Goal: Contribute content

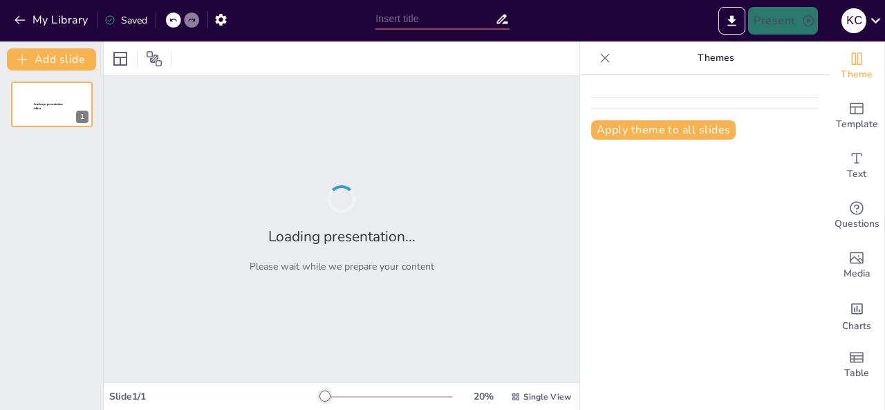
type input "Perspectivas de Salud Pública y Derechos Humanos: La Experiencia del Colectivo …"
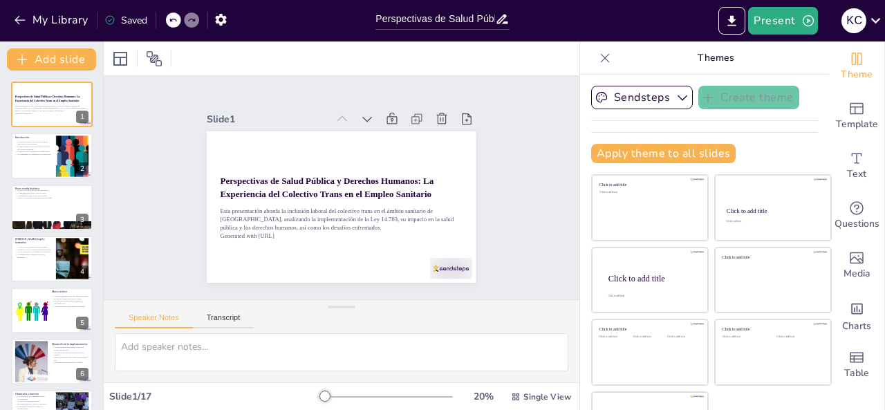
checkbox input "true"
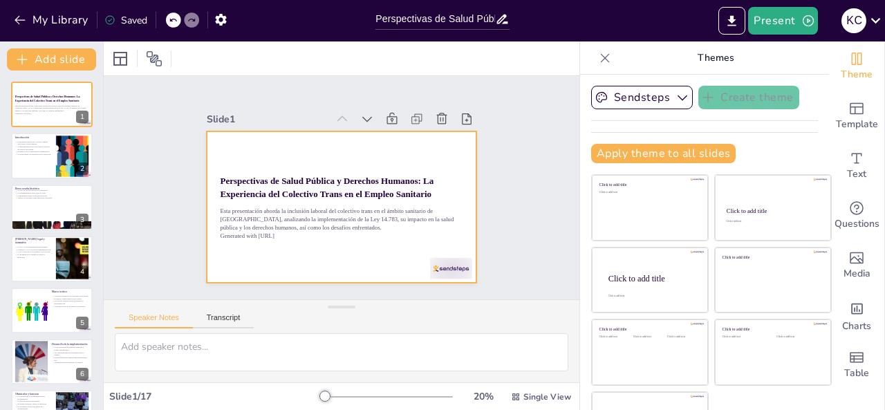
checkbox input "true"
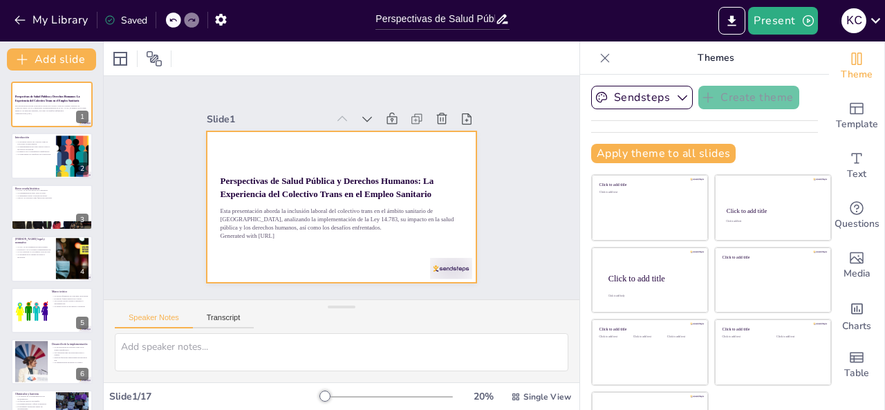
checkbox input "true"
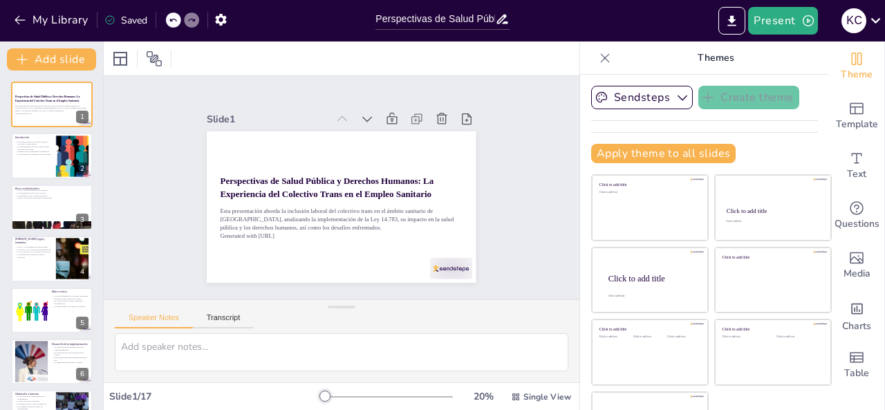
scroll to position [44, 0]
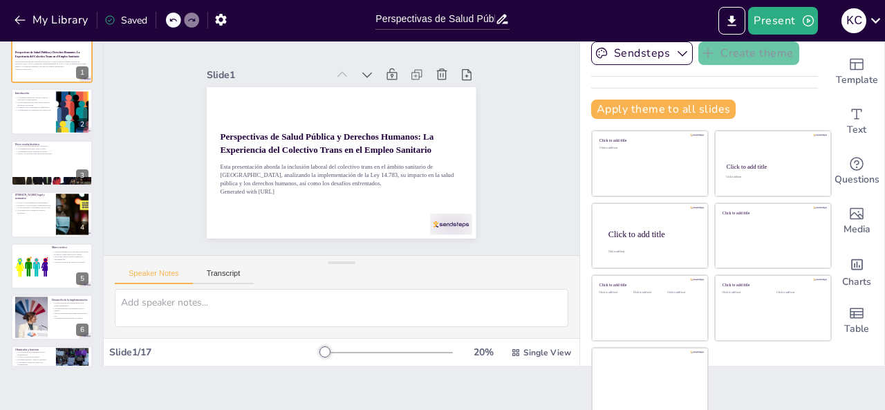
checkbox input "true"
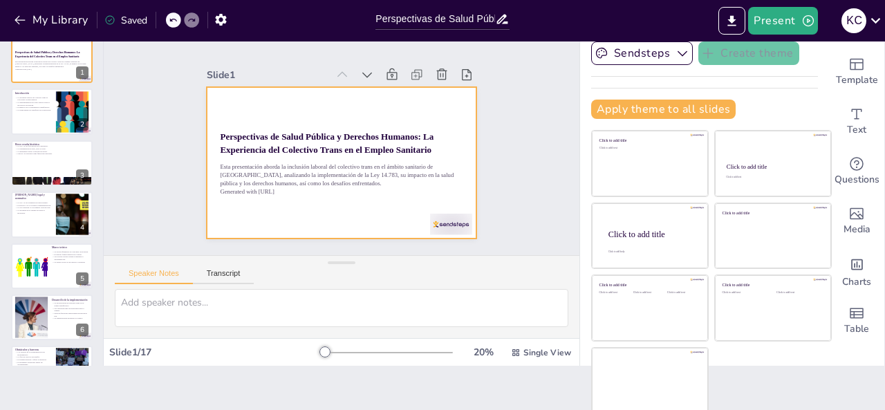
checkbox input "true"
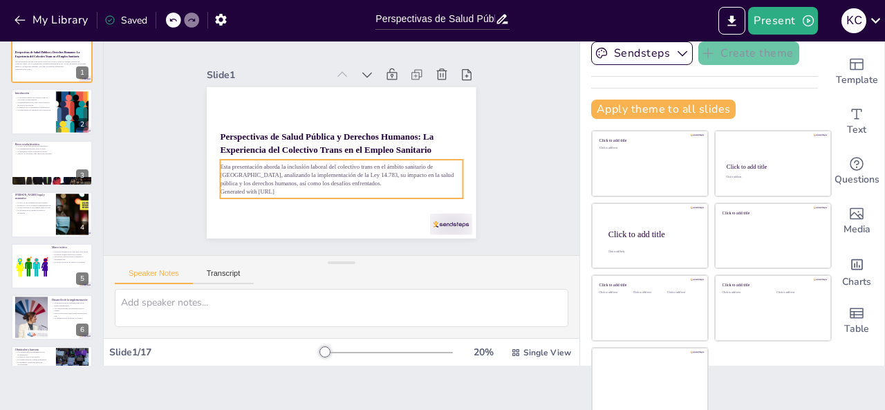
scroll to position [0, 0]
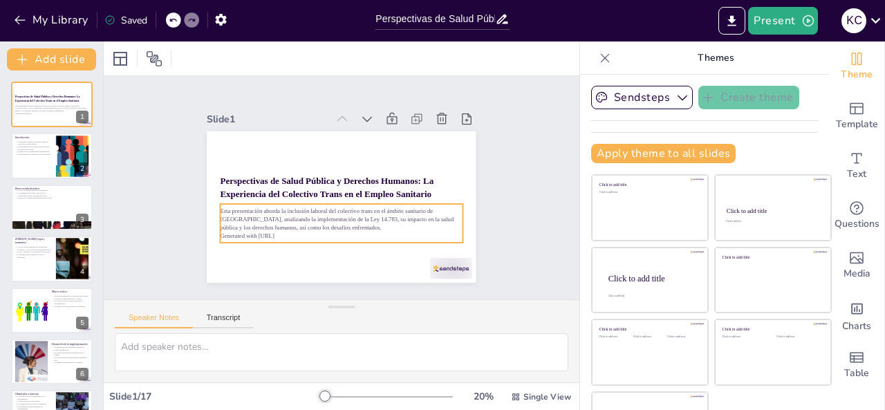
checkbox input "true"
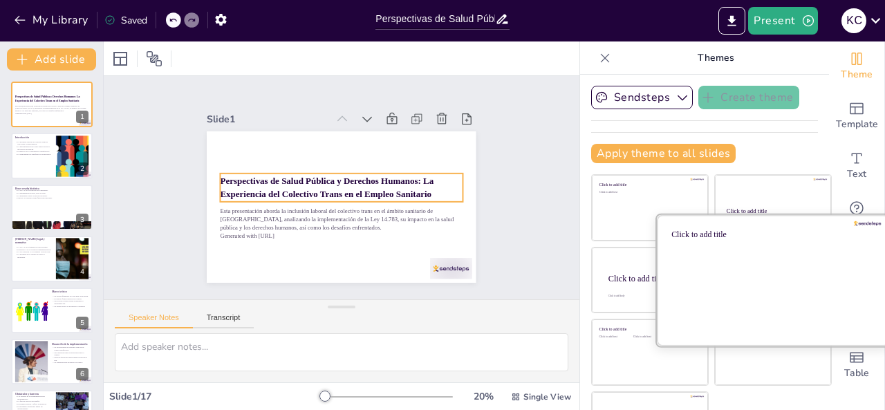
checkbox input "true"
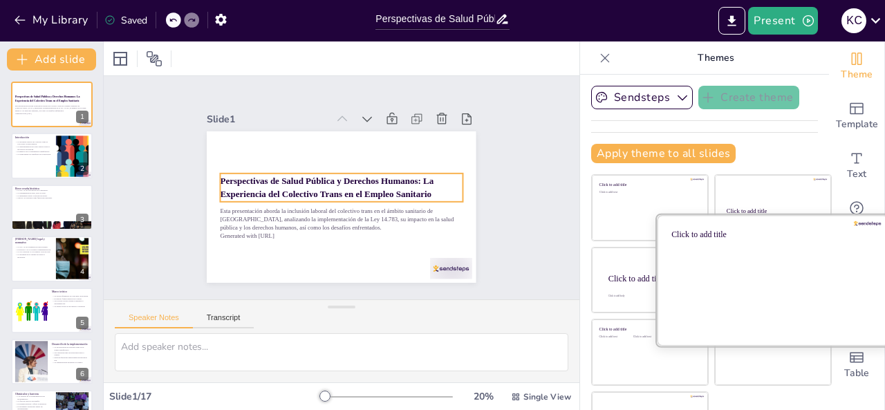
checkbox input "true"
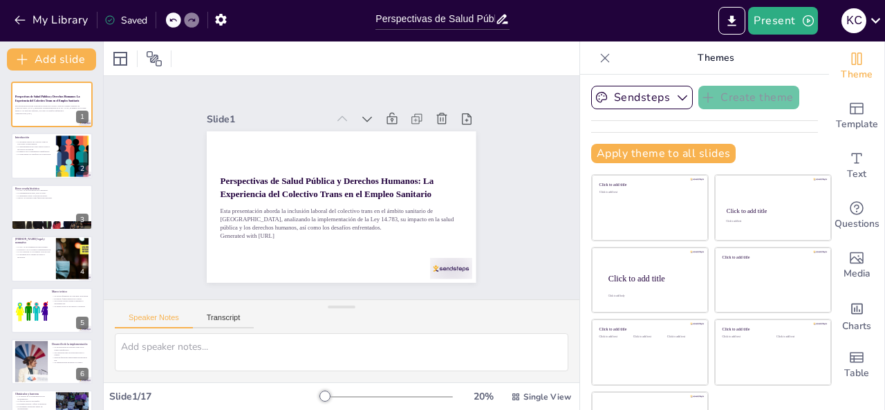
checkbox input "true"
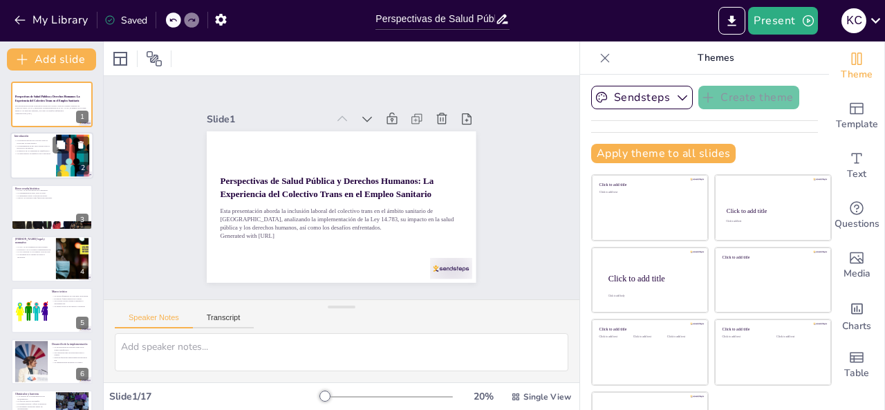
checkbox input "true"
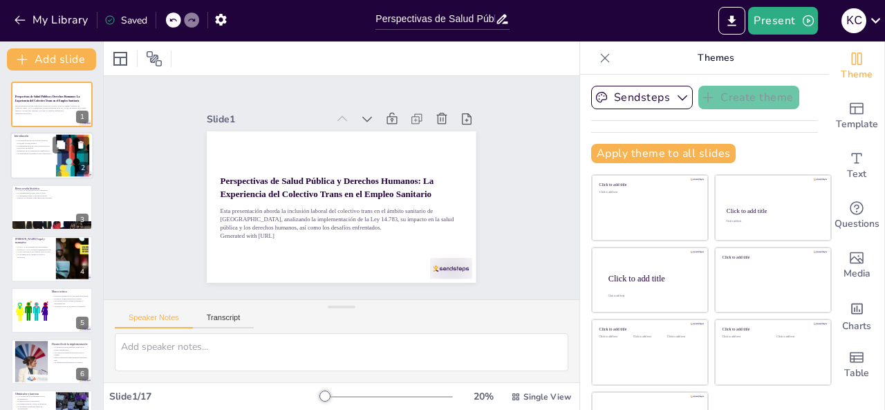
checkbox input "true"
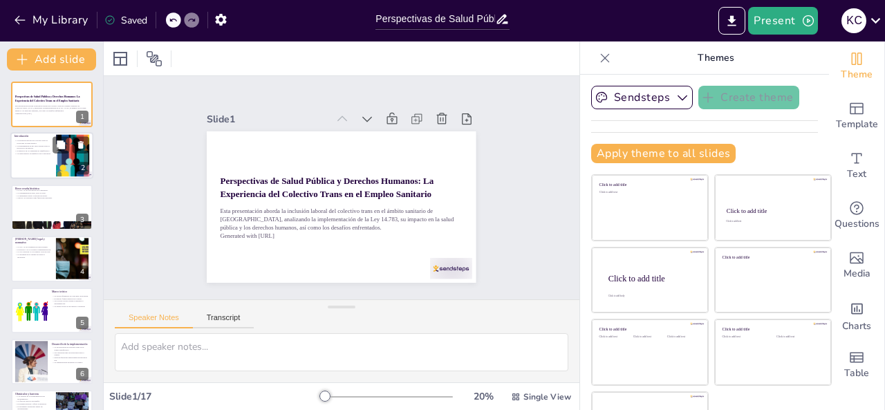
checkbox input "true"
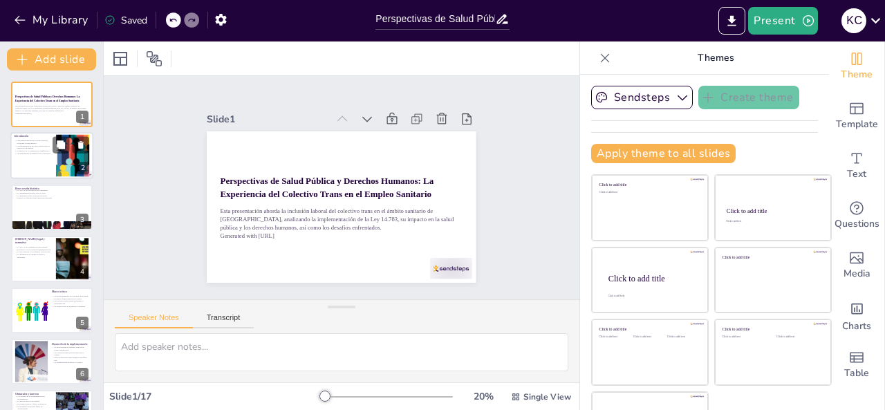
checkbox input "true"
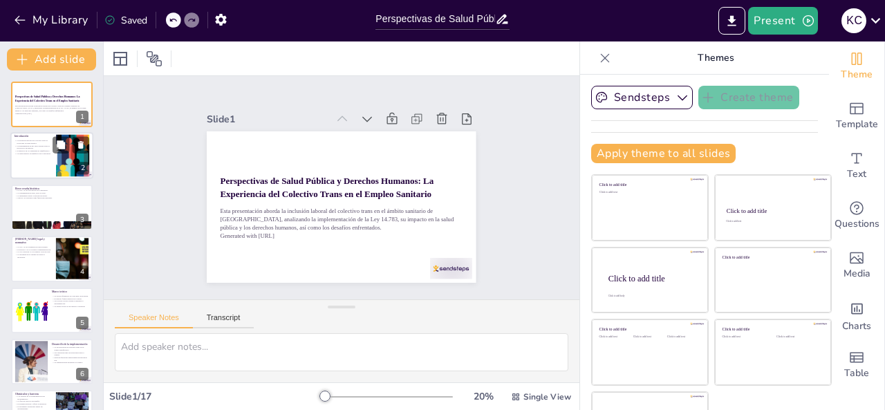
checkbox input "true"
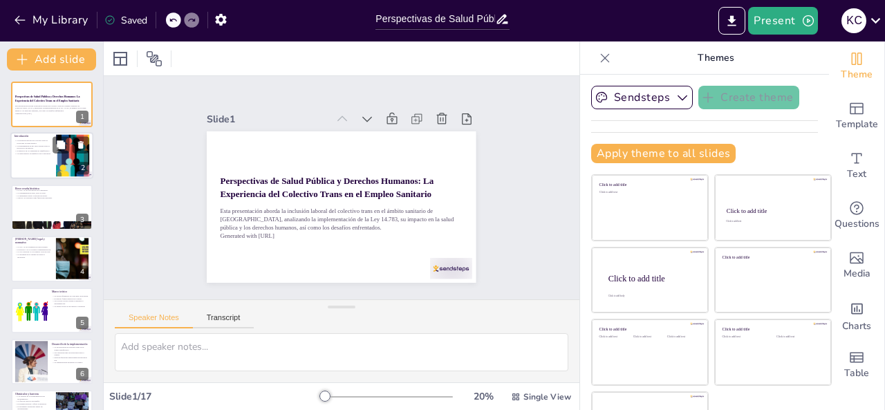
checkbox input "true"
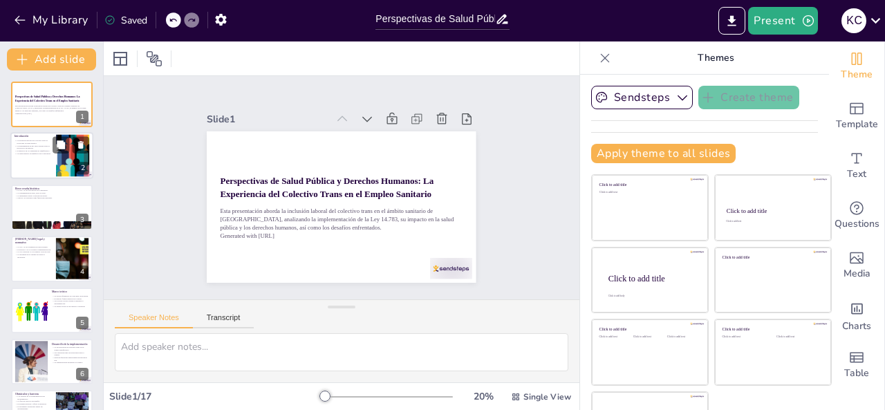
checkbox input "true"
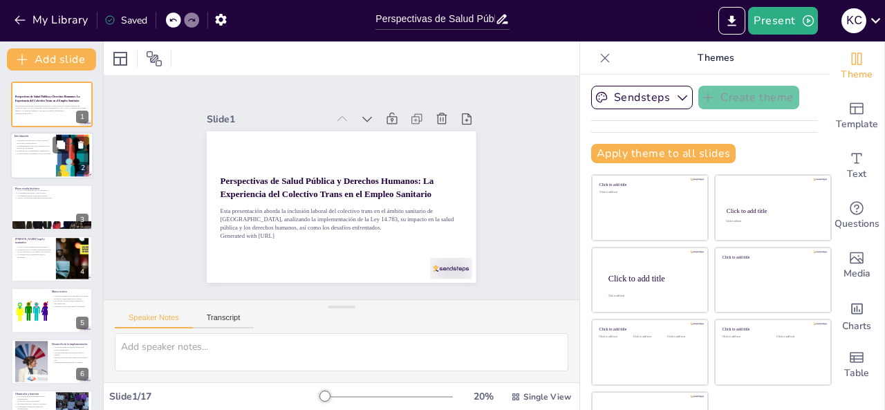
checkbox input "true"
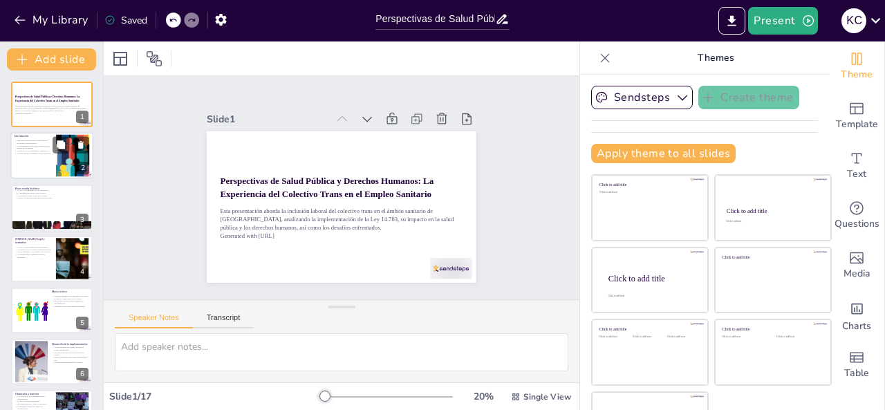
checkbox input "true"
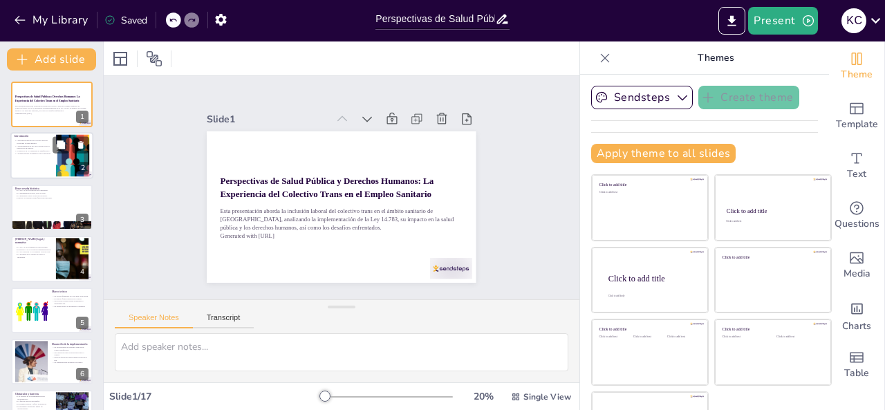
click at [31, 161] on div at bounding box center [51, 156] width 83 height 47
type textarea "La inclusión laboral del colectivo trans no solo es un tema de derechos humanos…"
checkbox input "true"
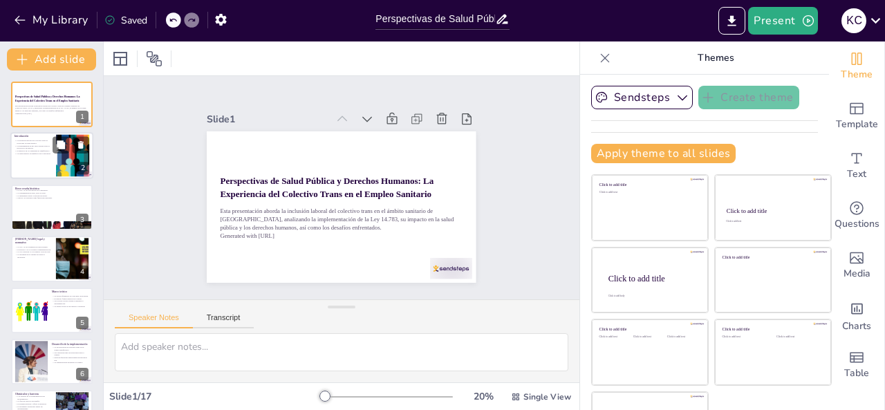
checkbox input "true"
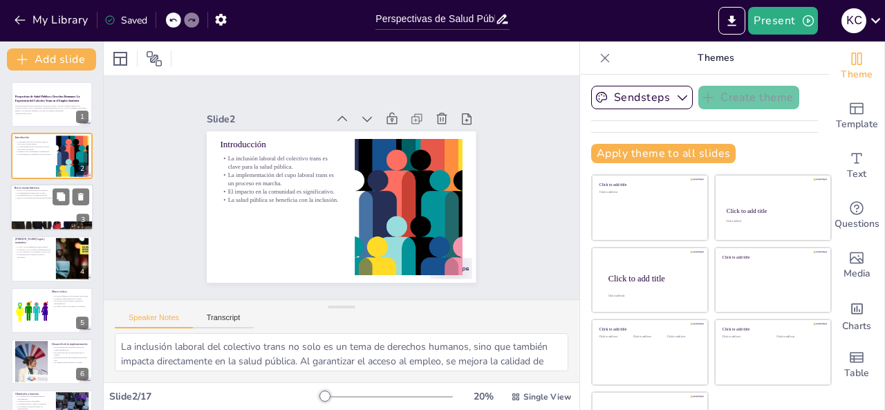
checkbox input "true"
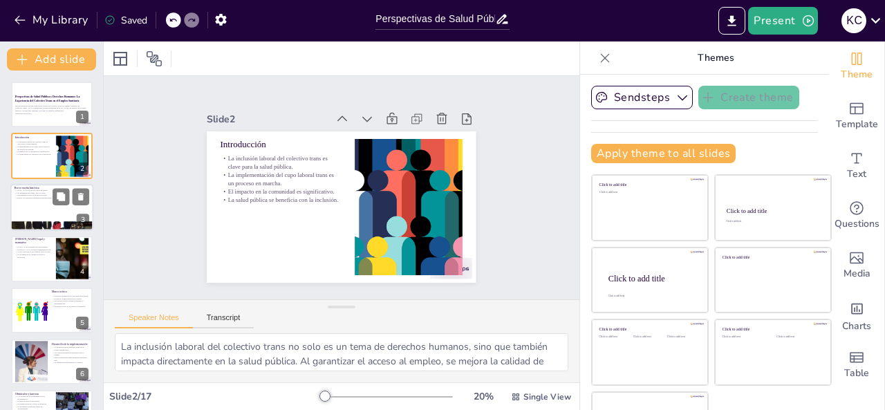
checkbox input "true"
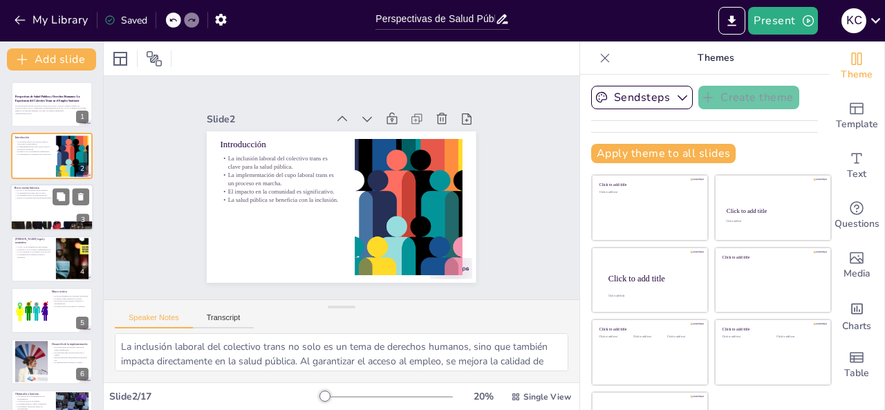
checkbox input "true"
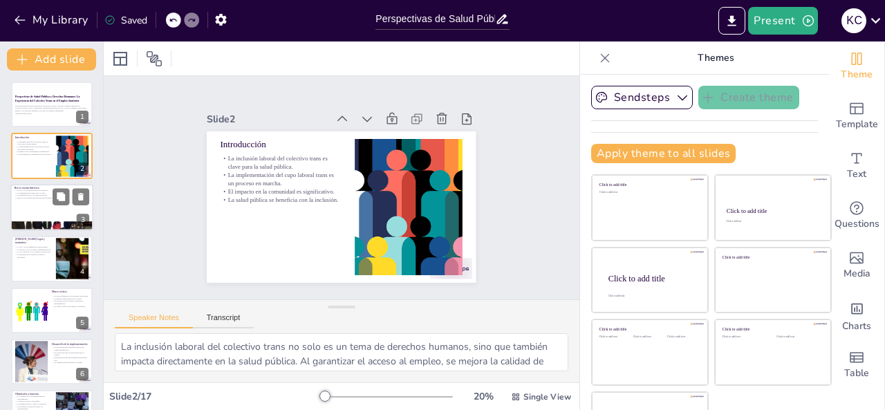
checkbox input "true"
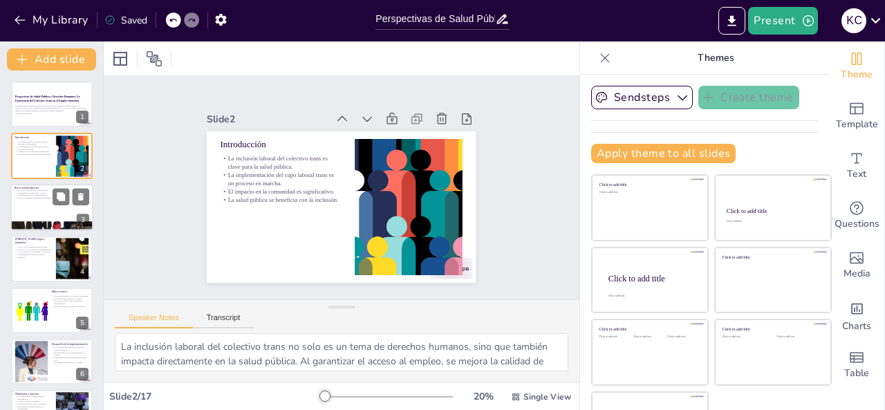
checkbox input "true"
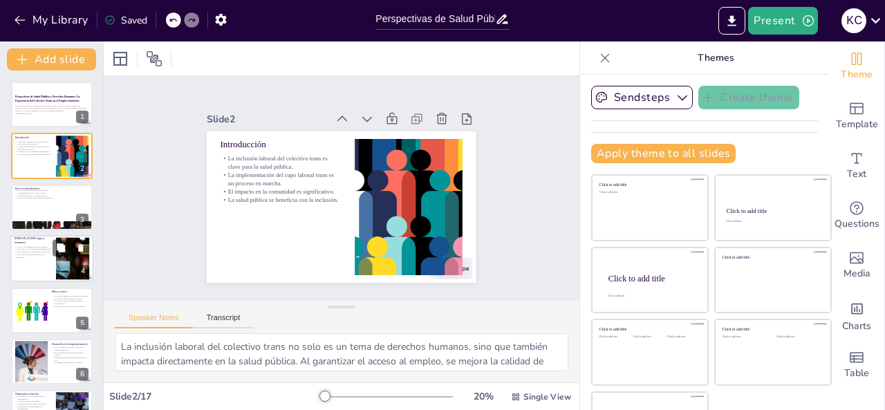
checkbox input "true"
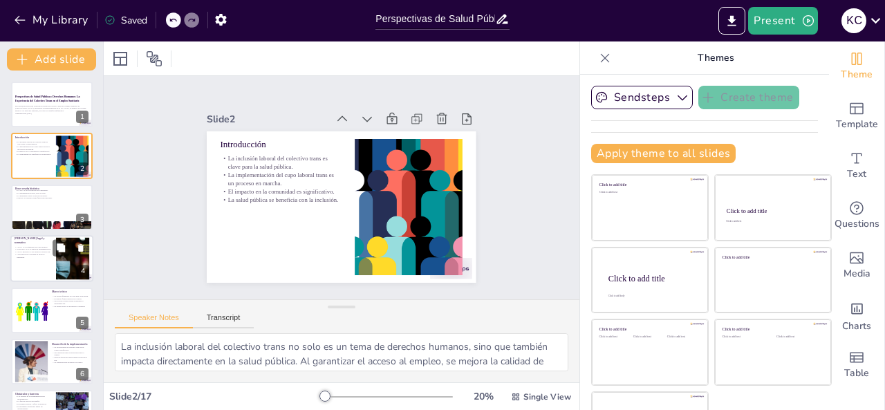
checkbox input "true"
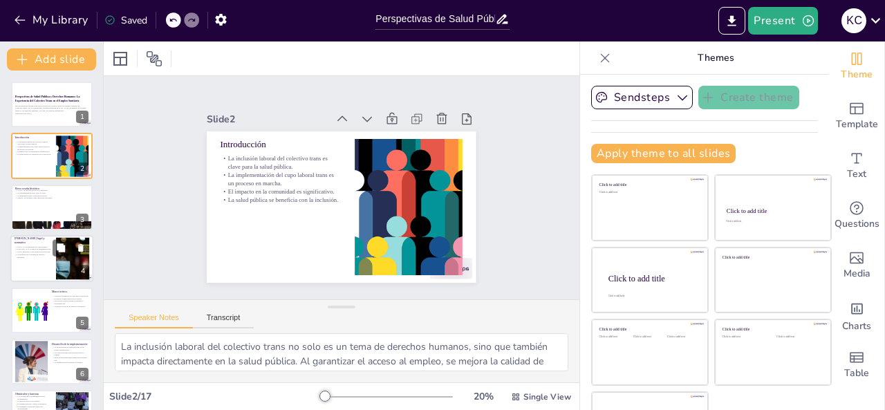
checkbox input "true"
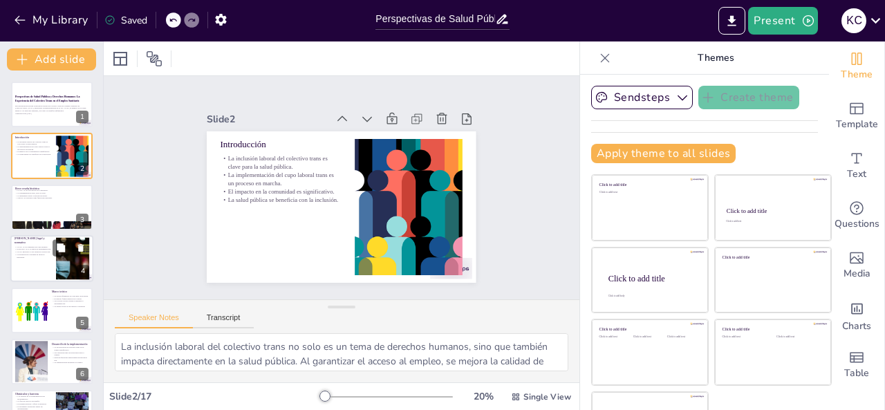
checkbox input "true"
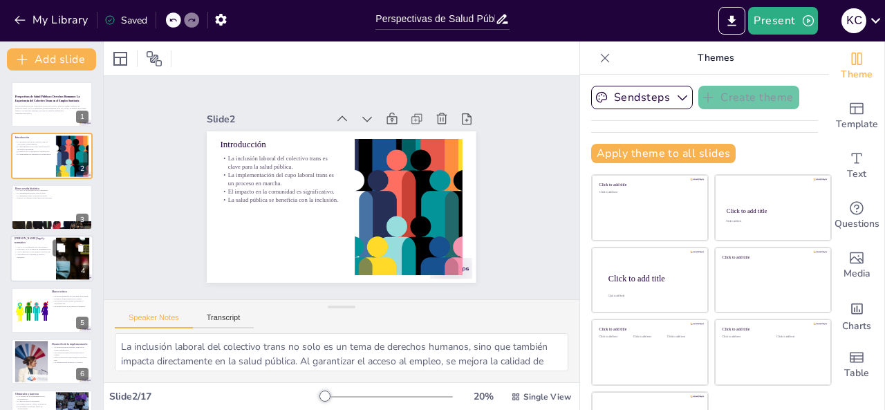
checkbox input "true"
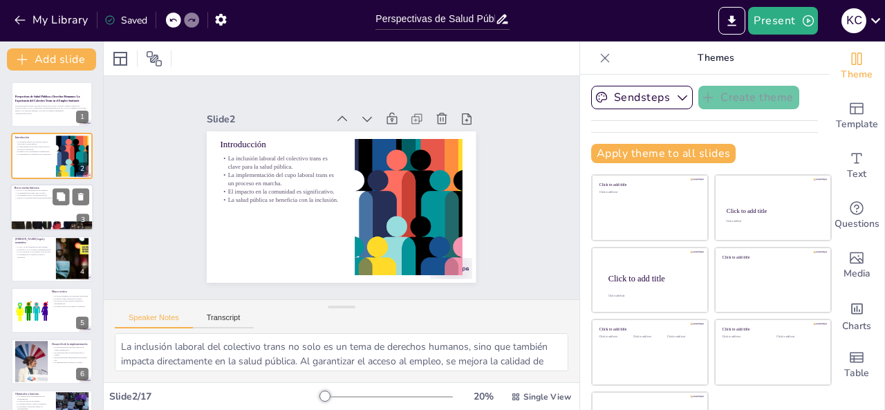
checkbox input "true"
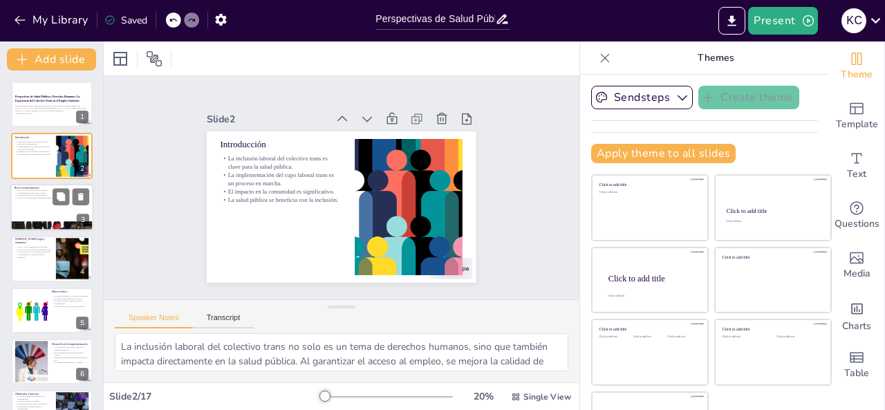
click at [25, 216] on div at bounding box center [51, 207] width 83 height 47
type textarea "La sanción de la Ley 14.783 en 2015 marcó un antes y un después en la inclusión…"
checkbox input "true"
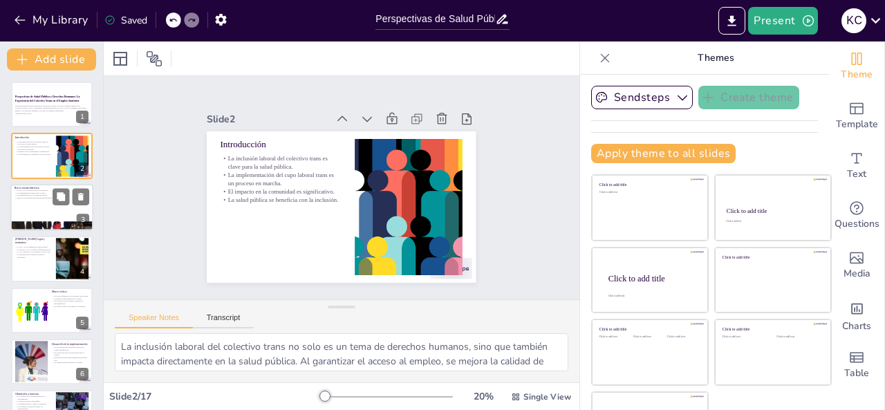
checkbox input "true"
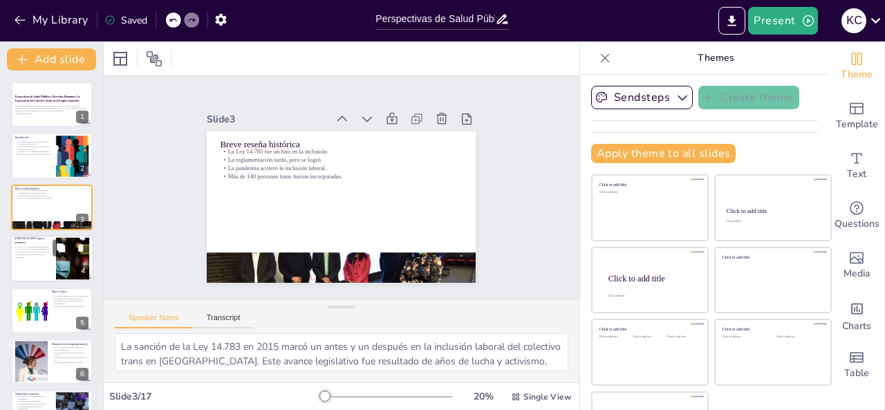
checkbox input "true"
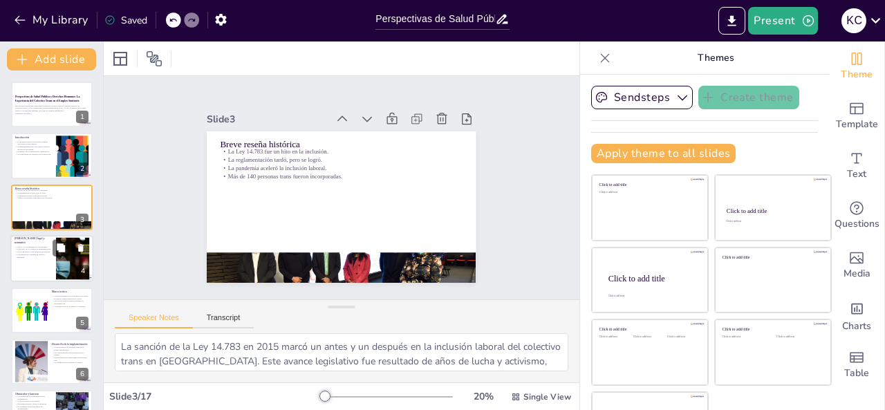
checkbox input "true"
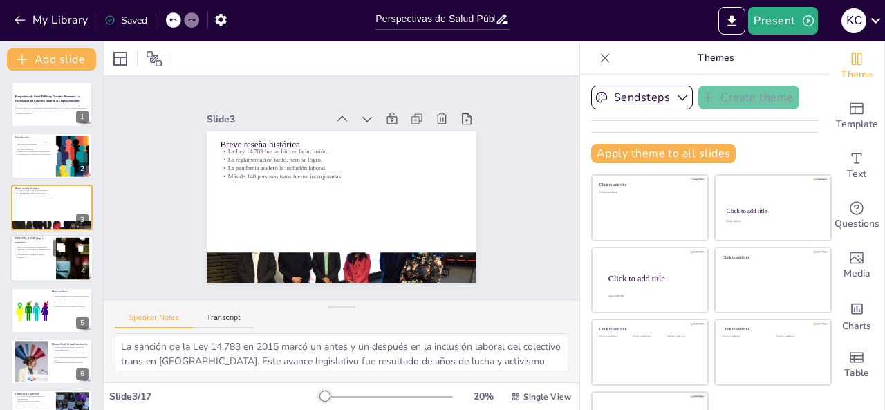
checkbox input "true"
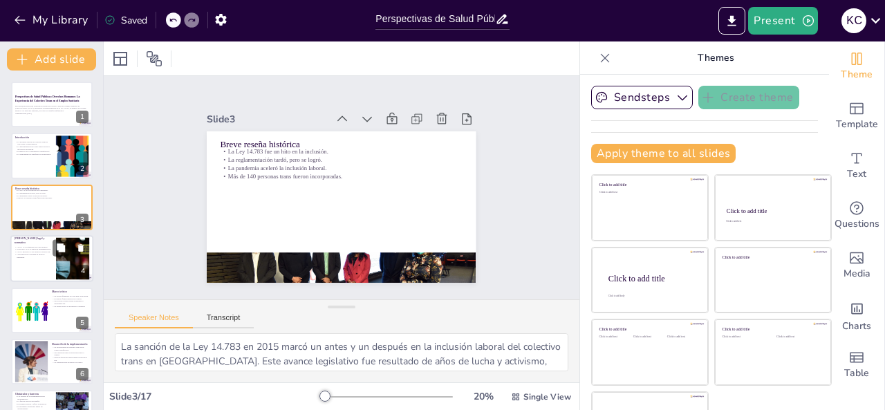
checkbox input "true"
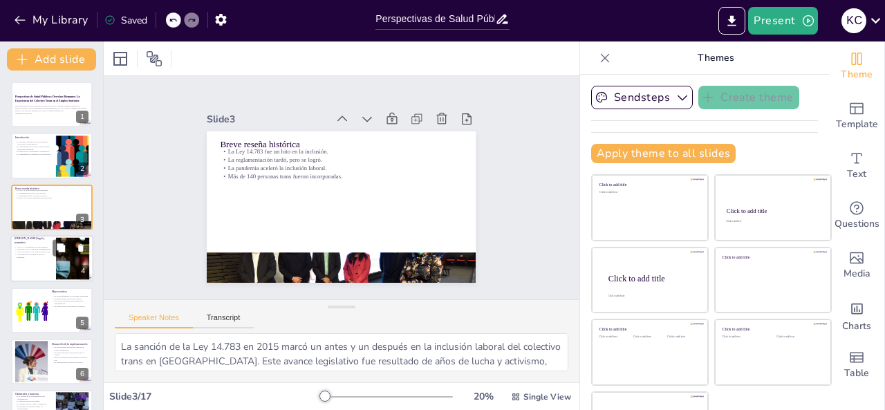
checkbox input "true"
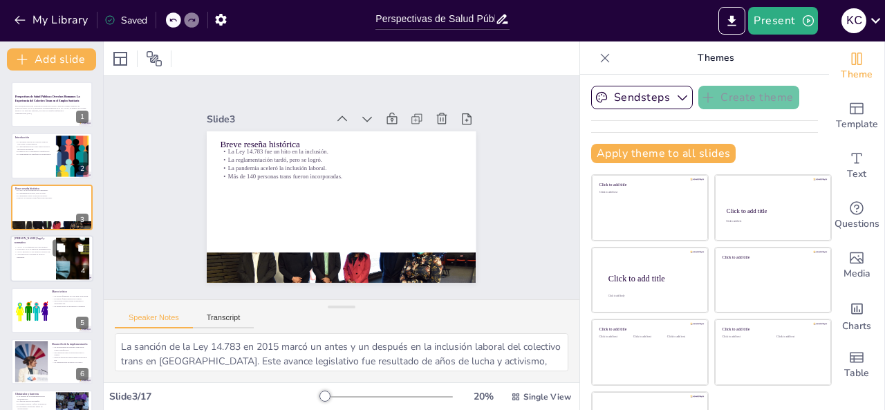
click at [30, 250] on p "El Decreto 1473/19 regula la implementación." at bounding box center [33, 249] width 37 height 3
type textarea "La Ley 14.783 establece un cupo mínimo del 1% de puestos en la administración p…"
checkbox input "true"
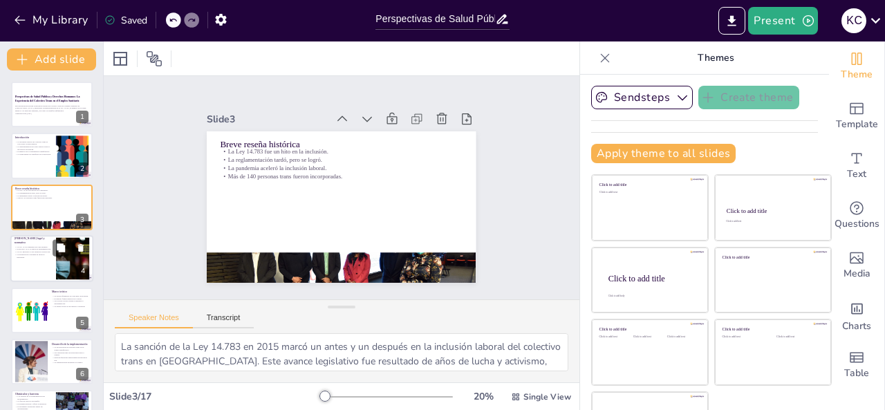
checkbox input "true"
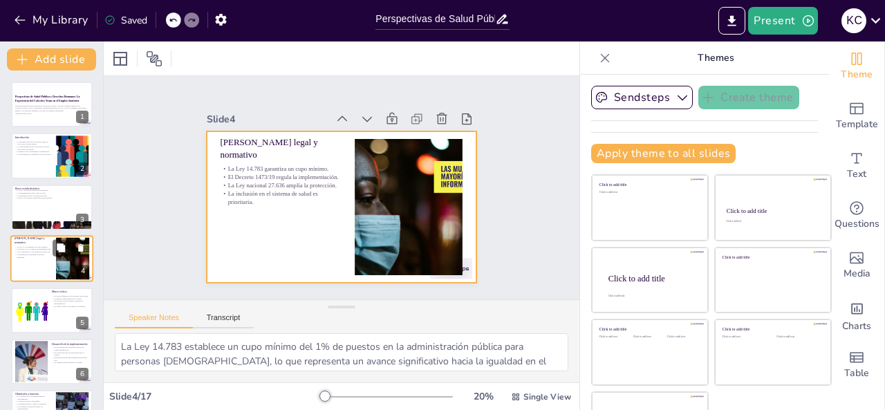
scroll to position [18, 0]
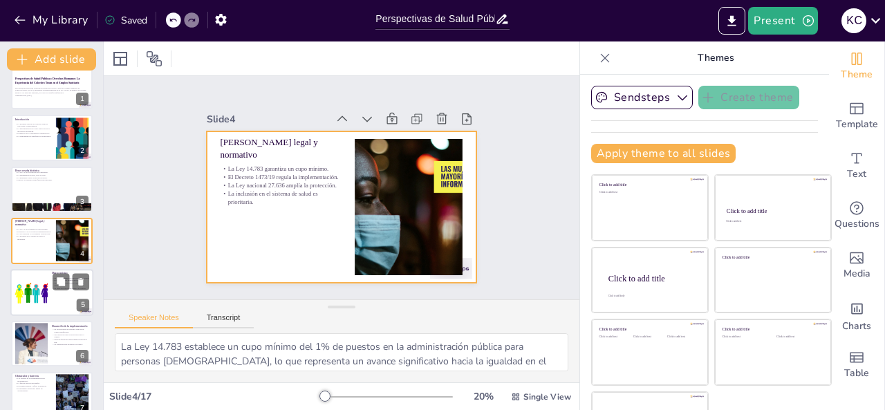
checkbox input "true"
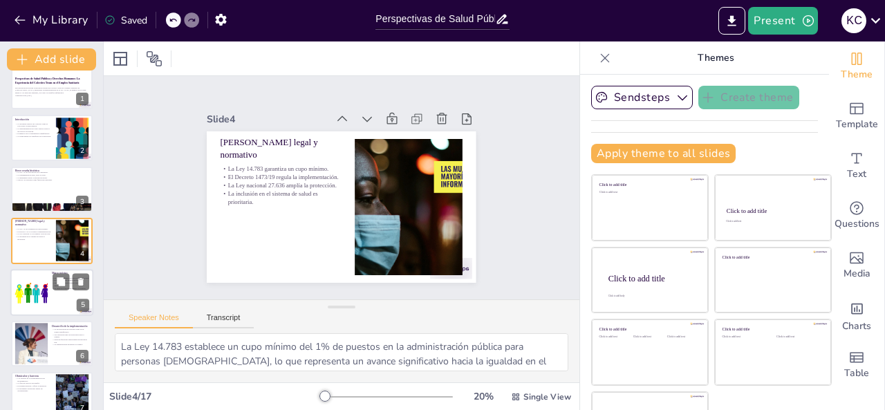
click at [45, 292] on div at bounding box center [31, 292] width 93 height 42
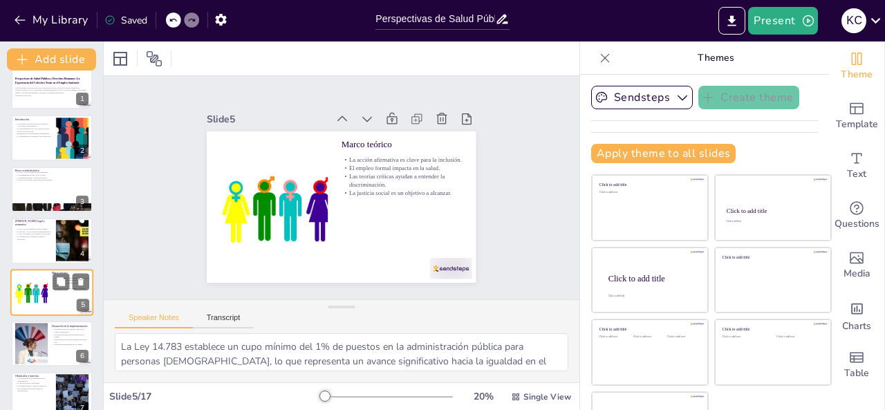
type textarea "La acción afirmativa es un principio fundamental que busca corregir desigualdad…"
checkbox input "true"
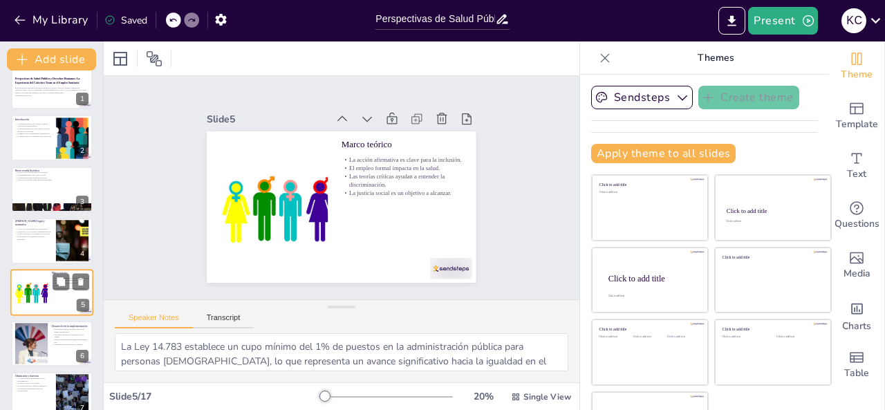
checkbox input "true"
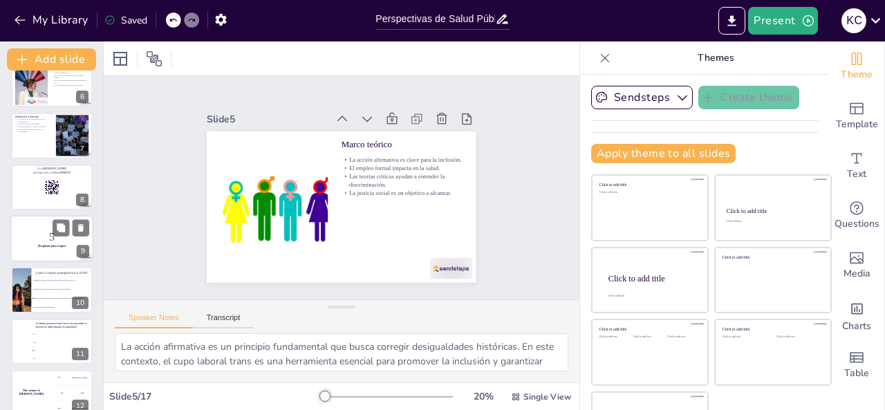
click at [28, 216] on div at bounding box center [51, 238] width 83 height 47
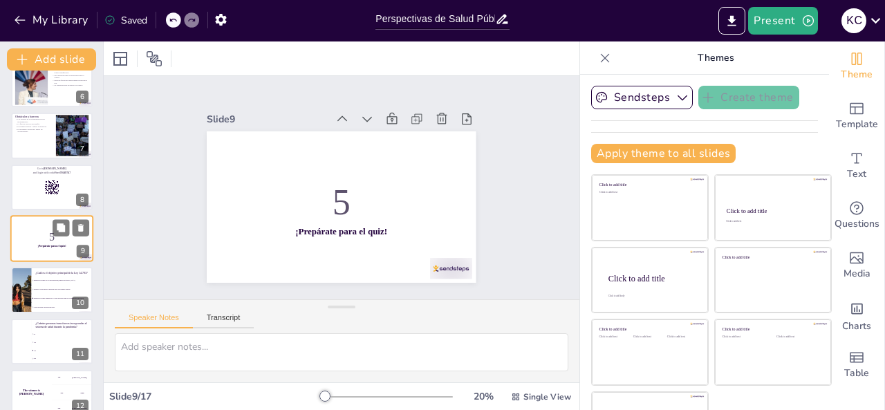
scroll to position [275, 0]
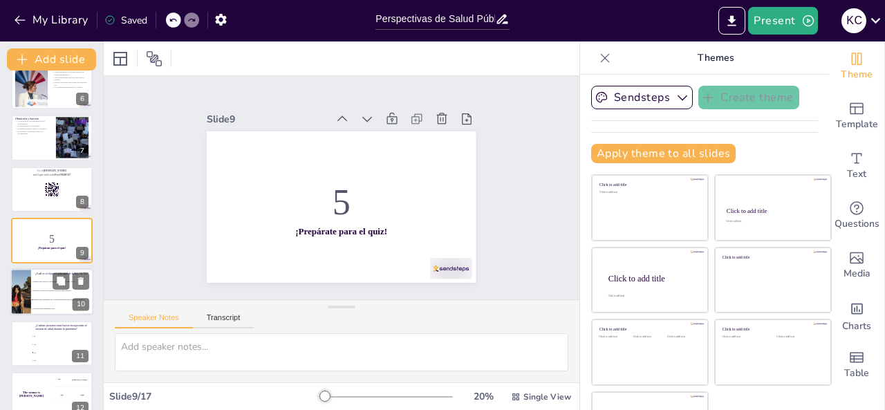
click at [46, 293] on li "Promover la inclusión de personas trans en el ámbito privado." at bounding box center [62, 291] width 62 height 9
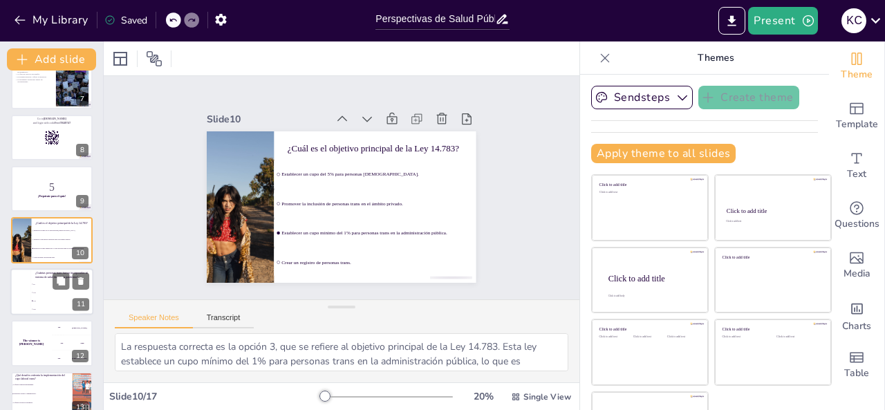
scroll to position [465, 0]
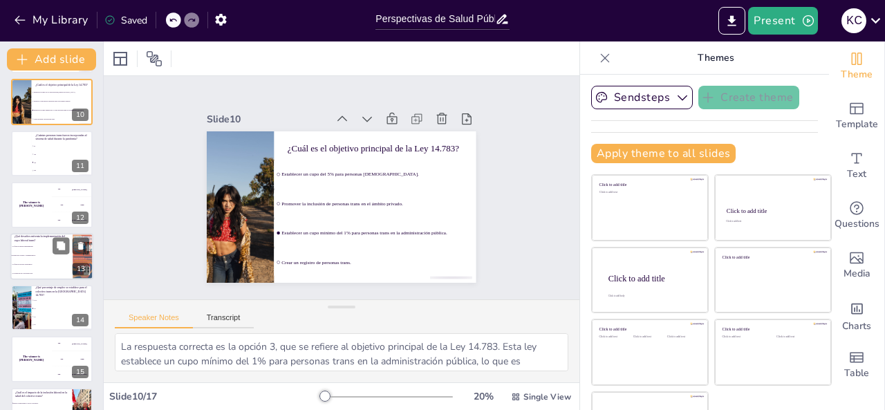
click at [48, 259] on li "Obstáculos sociales y administrativos." at bounding box center [41, 255] width 62 height 9
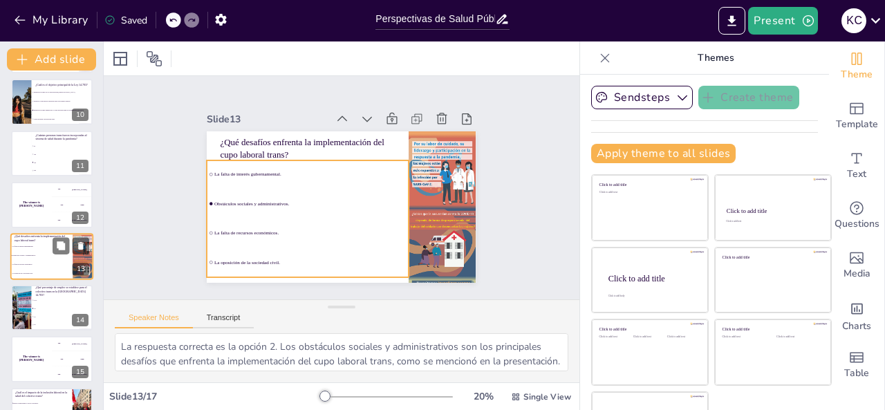
scroll to position [481, 0]
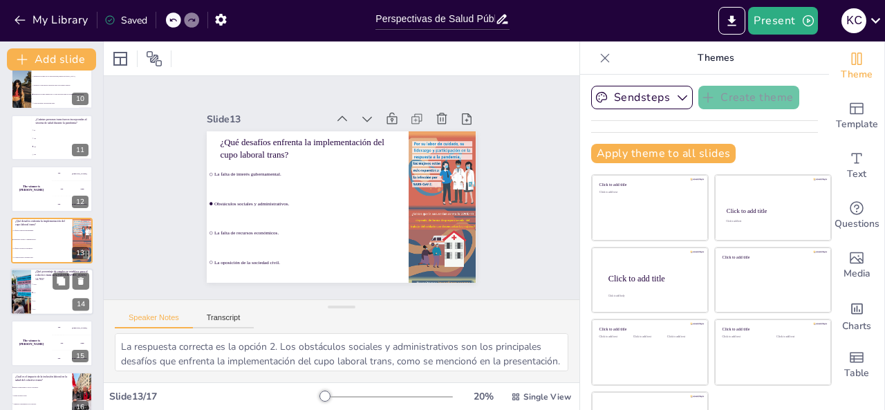
click at [44, 296] on li "1%" at bounding box center [62, 292] width 62 height 8
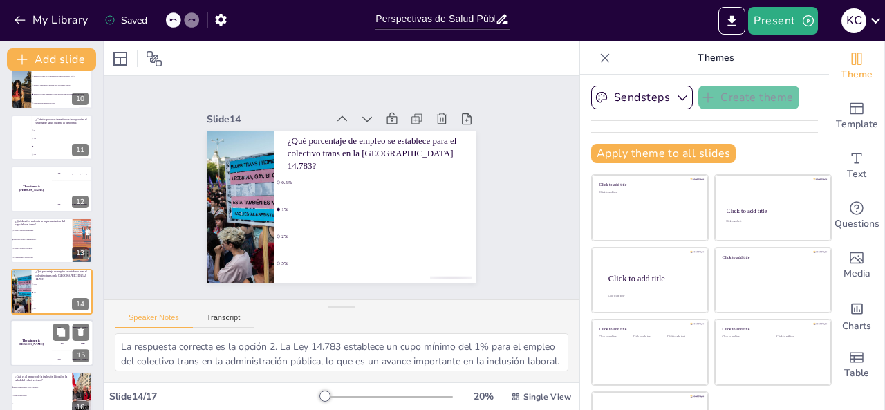
scroll to position [533, 0]
